Goal: Task Accomplishment & Management: Use online tool/utility

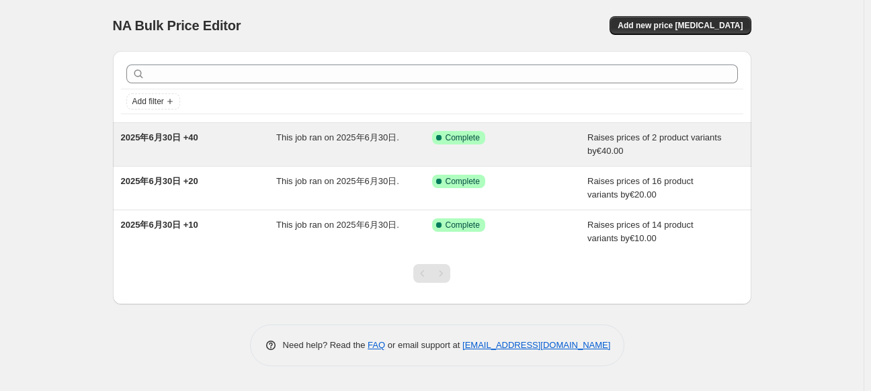
click at [317, 142] on span "This job ran on 2025年6月30日." at bounding box center [337, 137] width 123 height 10
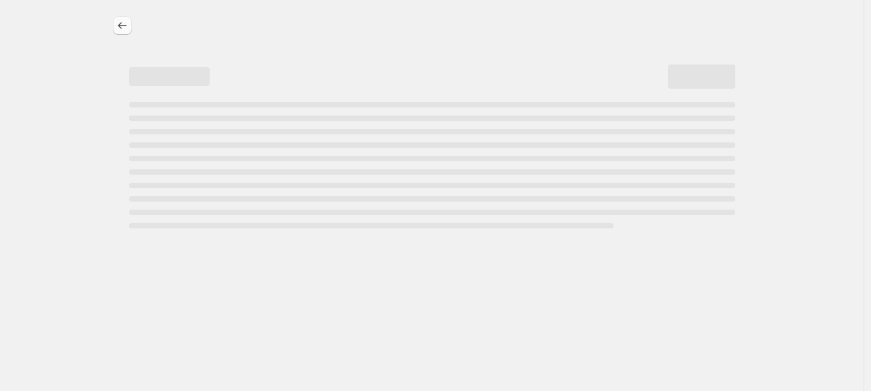
select select "by"
select select "no_change"
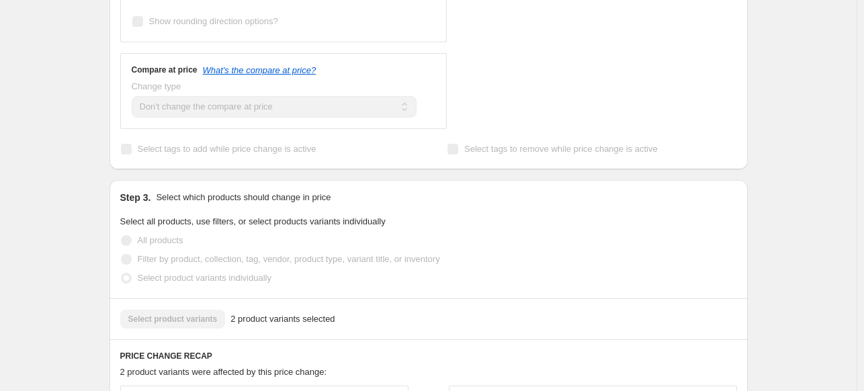
scroll to position [470, 0]
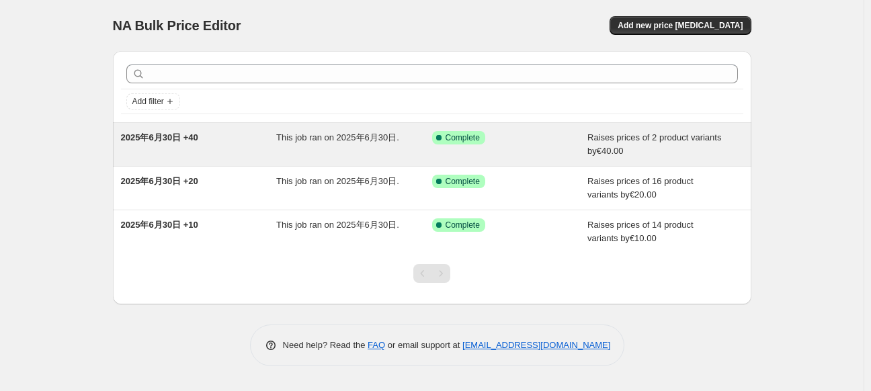
click at [202, 142] on div "2025年6月30日 +40" at bounding box center [199, 144] width 156 height 27
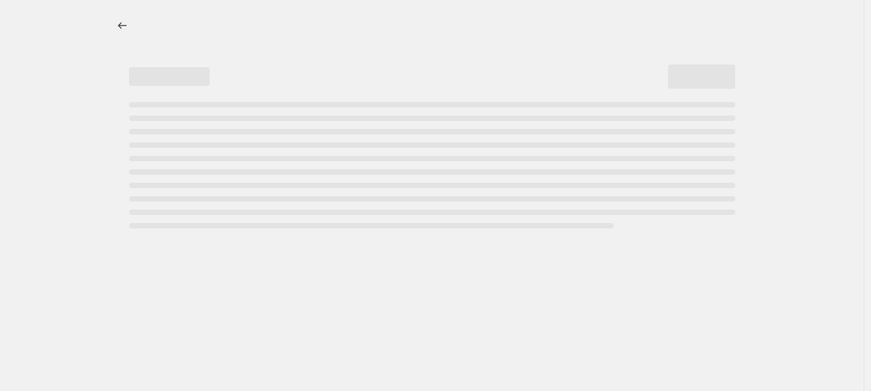
select select "by"
select select "no_change"
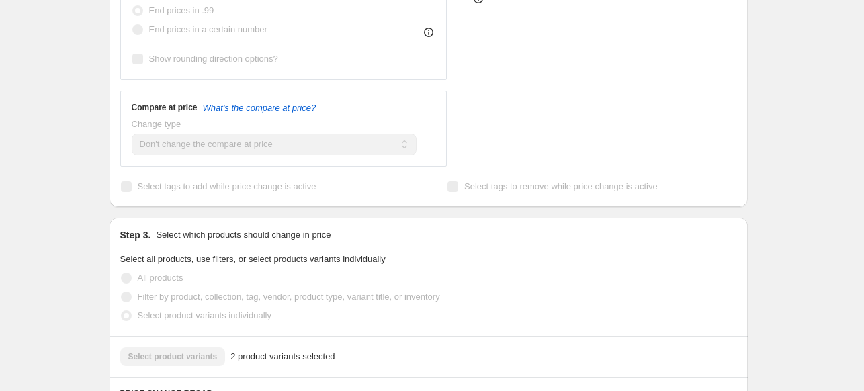
scroll to position [336, 0]
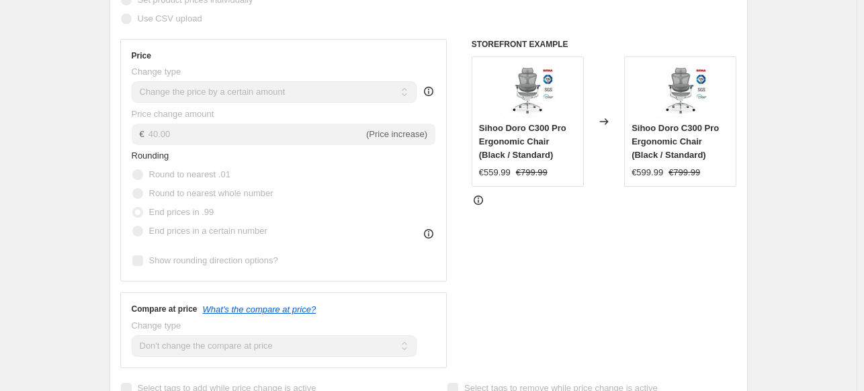
click at [558, 150] on div "Sihoo Doro C300 Pro Ergonomic Chair (Black / Standard)" at bounding box center [527, 142] width 97 height 40
click at [520, 139] on span "Sihoo Doro C300 Pro Ergonomic Chair (Black / Standard)" at bounding box center [522, 141] width 87 height 37
click at [428, 90] on icon at bounding box center [428, 91] width 9 height 9
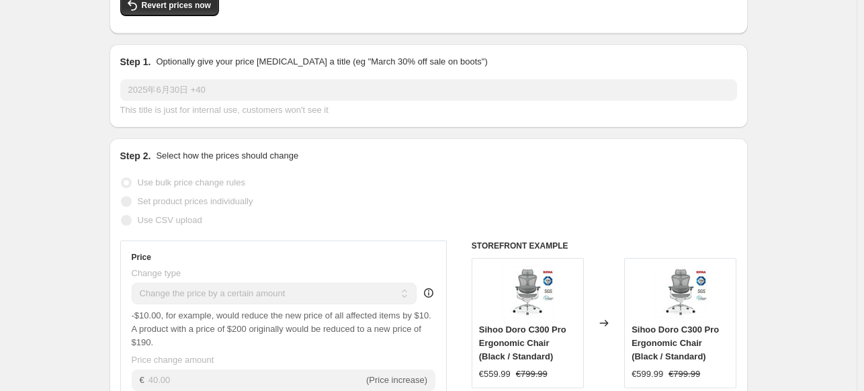
scroll to position [202, 0]
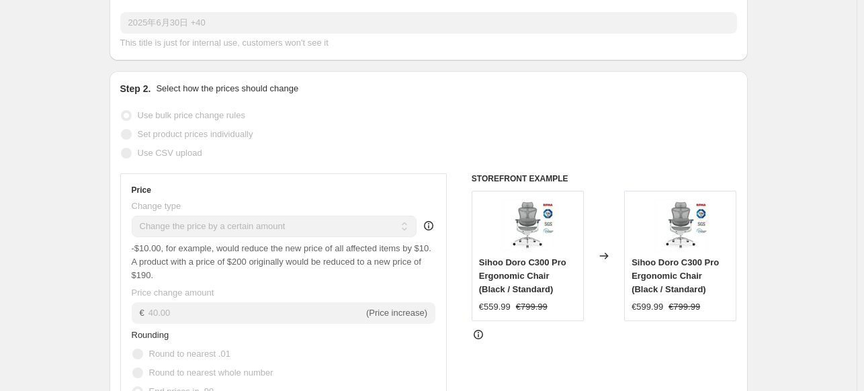
click at [301, 238] on div "Price Change type Change the price to a certain amount Change the price by a ce…" at bounding box center [284, 317] width 304 height 265
click at [304, 247] on span "-$10.00, for example, would reduce the new price of all affected items by $10. …" at bounding box center [282, 261] width 300 height 37
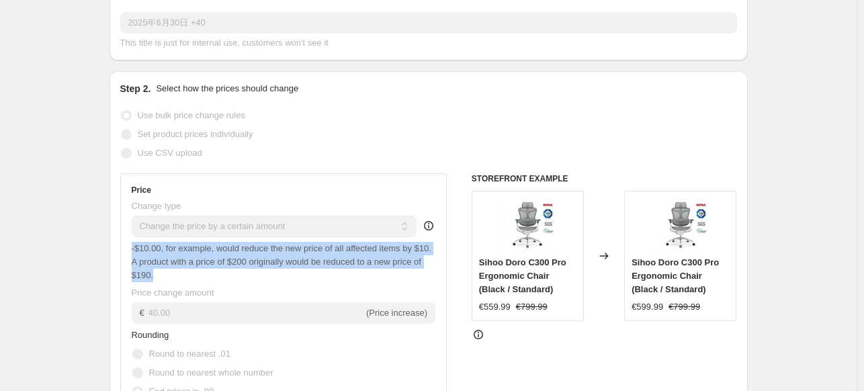
click at [304, 247] on span "-$10.00, for example, would reduce the new price of all affected items by $10. …" at bounding box center [282, 261] width 300 height 37
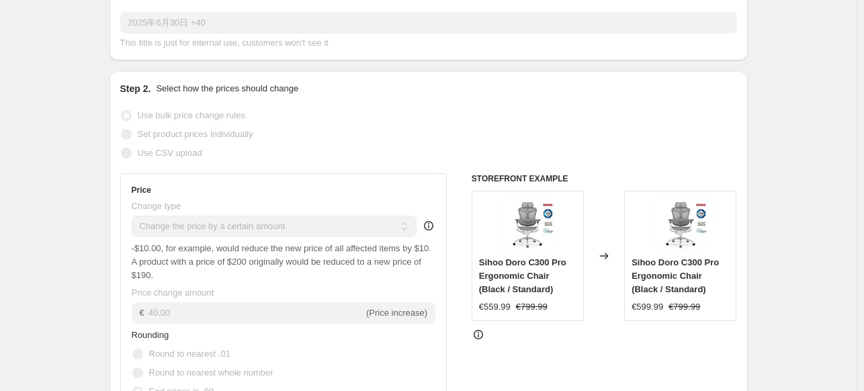
drag, startPoint x: 628, startPoint y: 161, endPoint x: 577, endPoint y: 174, distance: 52.8
click at [628, 161] on div "Use CSV upload" at bounding box center [428, 153] width 617 height 19
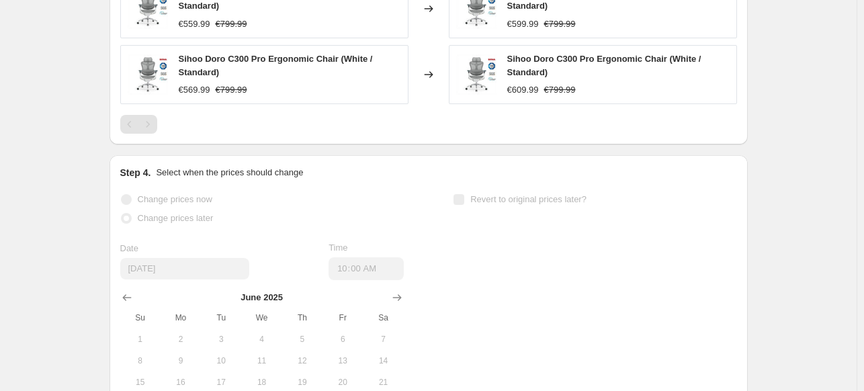
scroll to position [1236, 0]
